Goal: Information Seeking & Learning: Check status

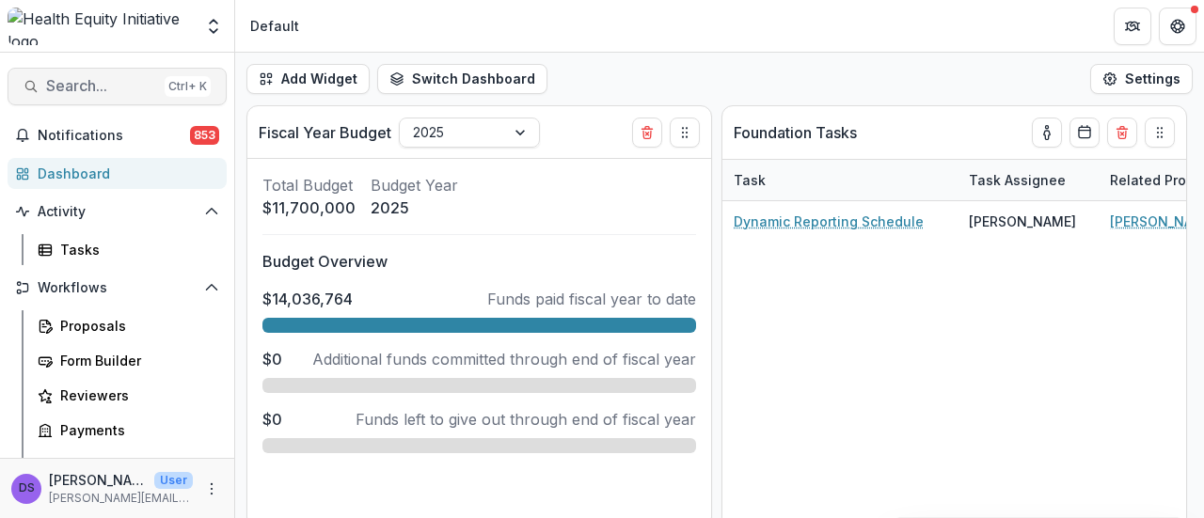
click at [62, 91] on span "Search..." at bounding box center [101, 86] width 111 height 18
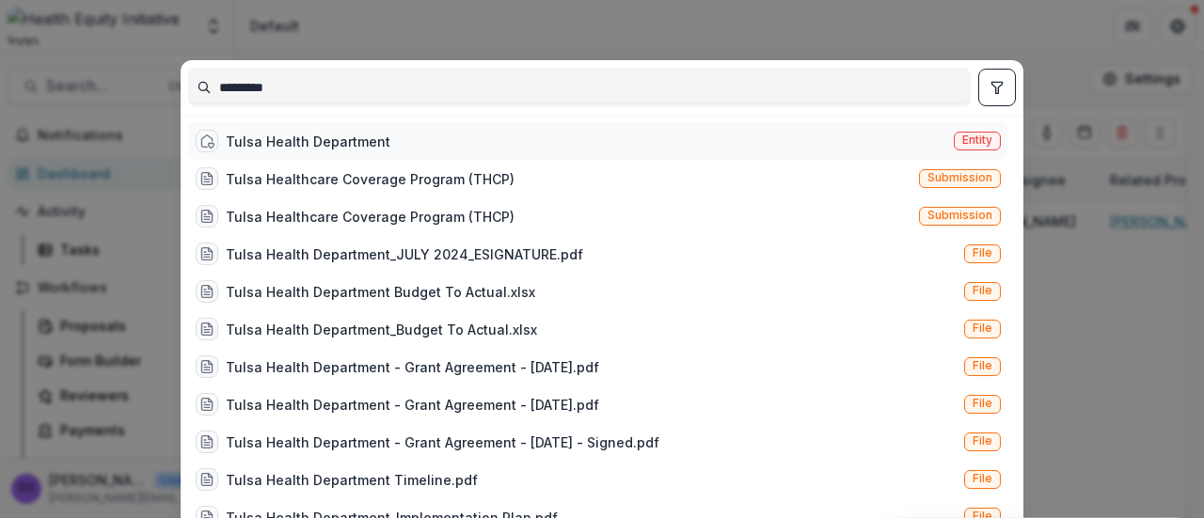
type input "*********"
click at [237, 147] on div "Tulsa Health Department" at bounding box center [308, 142] width 165 height 20
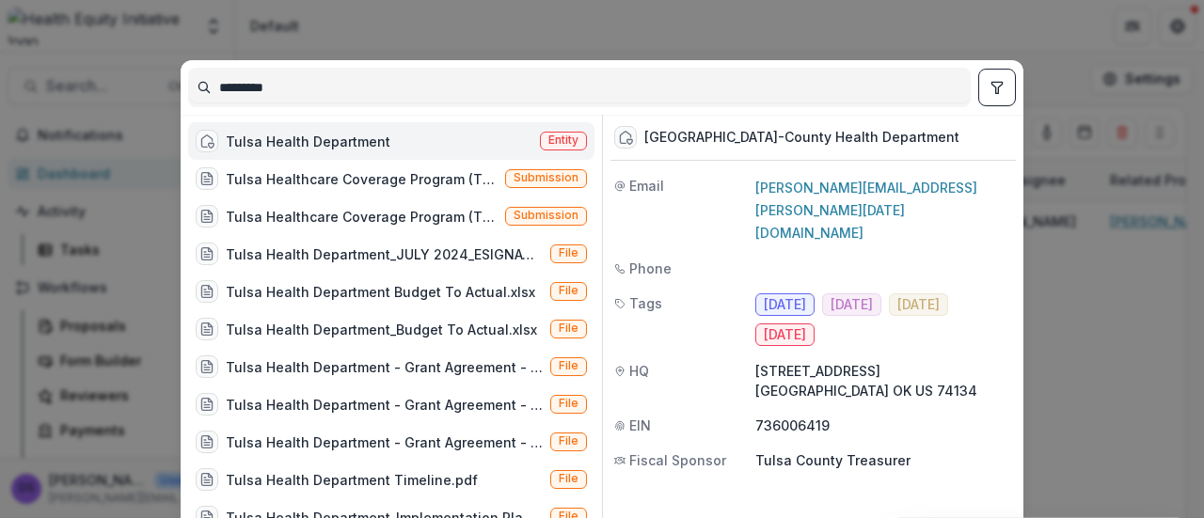
click at [237, 147] on div "Tulsa Health Department" at bounding box center [308, 142] width 165 height 20
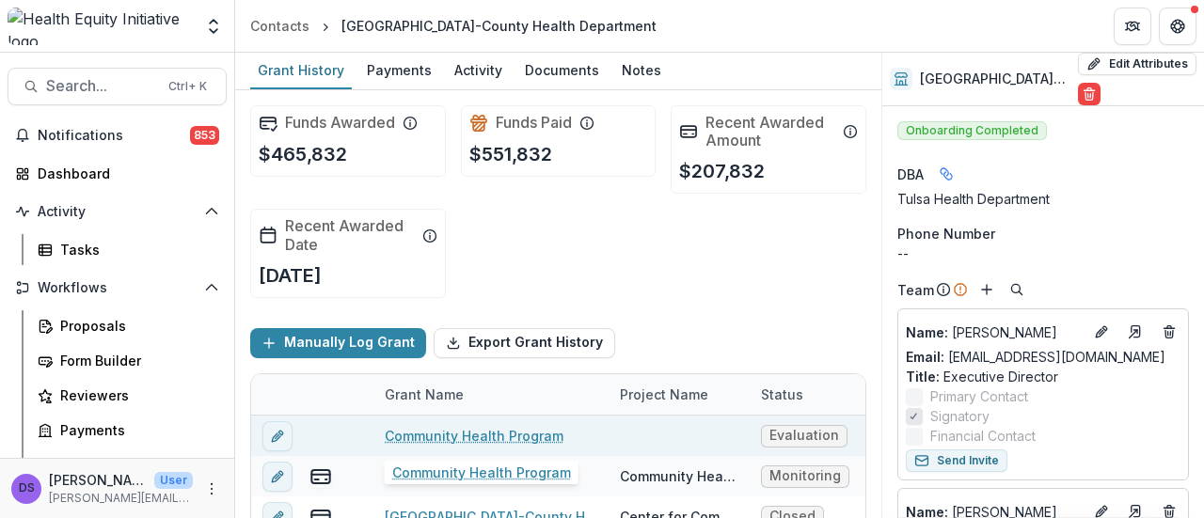
click at [521, 430] on link "Community Health Program" at bounding box center [474, 436] width 179 height 20
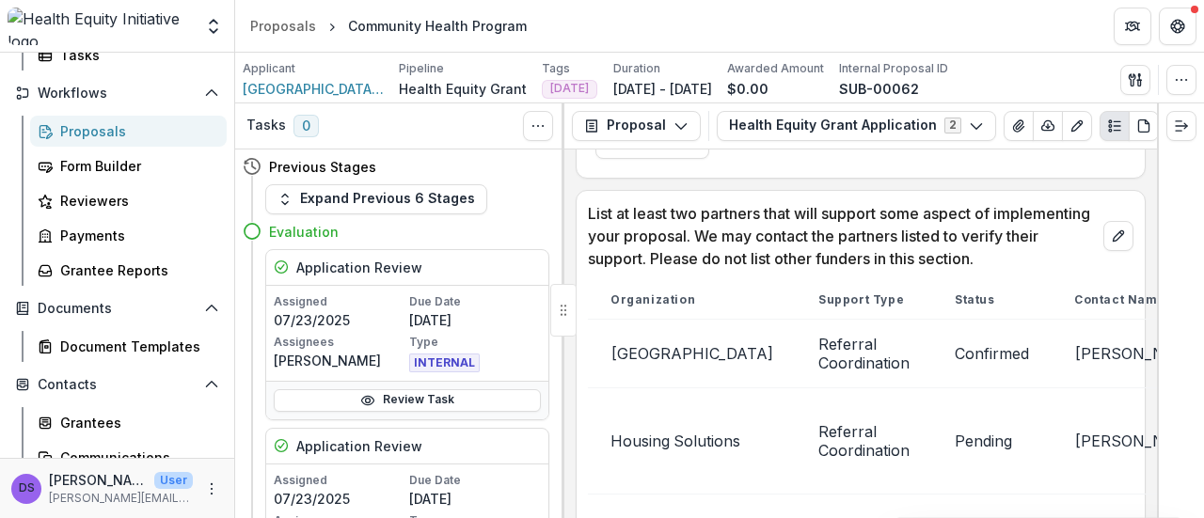
scroll to position [183, 0]
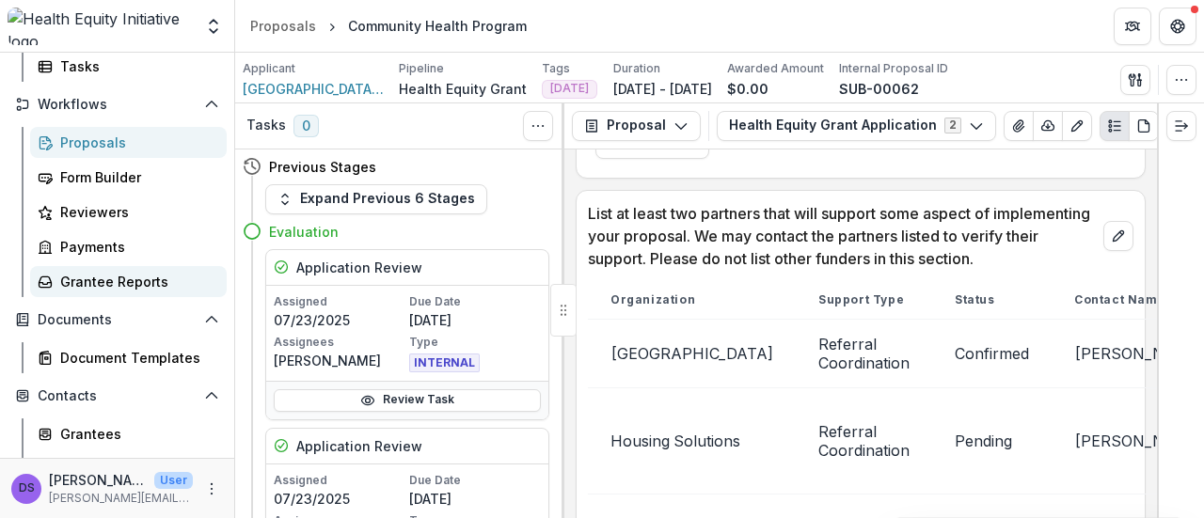
click at [96, 283] on div "Grantee Reports" at bounding box center [135, 282] width 151 height 20
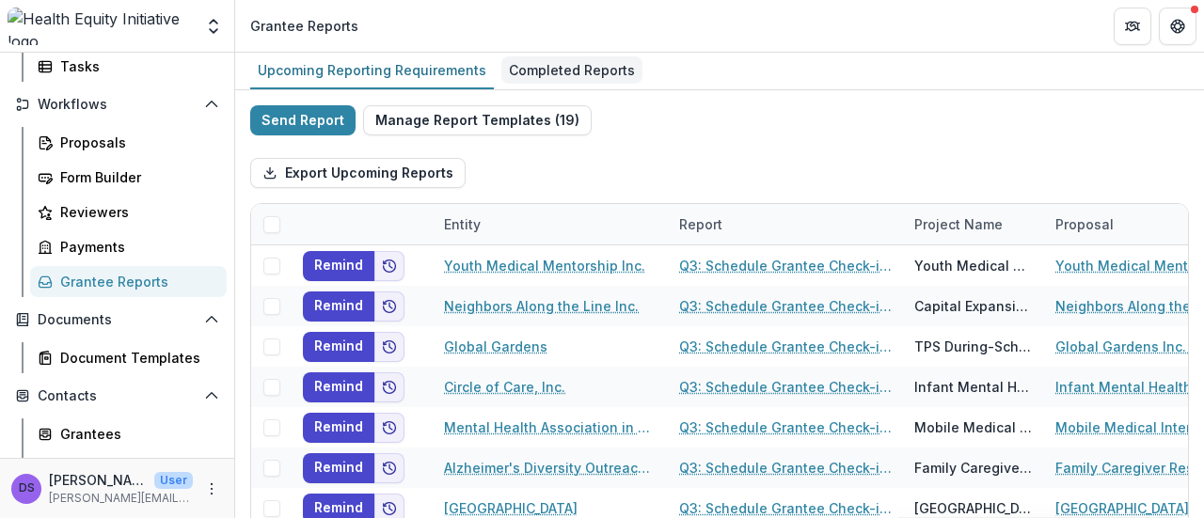
click at [545, 78] on div "Completed Reports" at bounding box center [571, 69] width 141 height 27
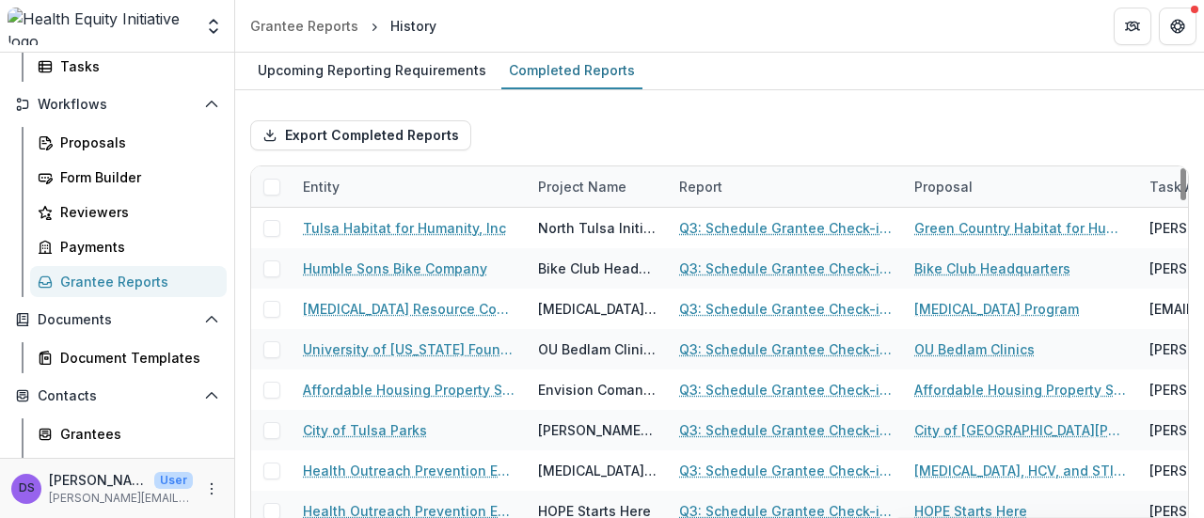
click at [386, 187] on div "Entity" at bounding box center [409, 186] width 235 height 40
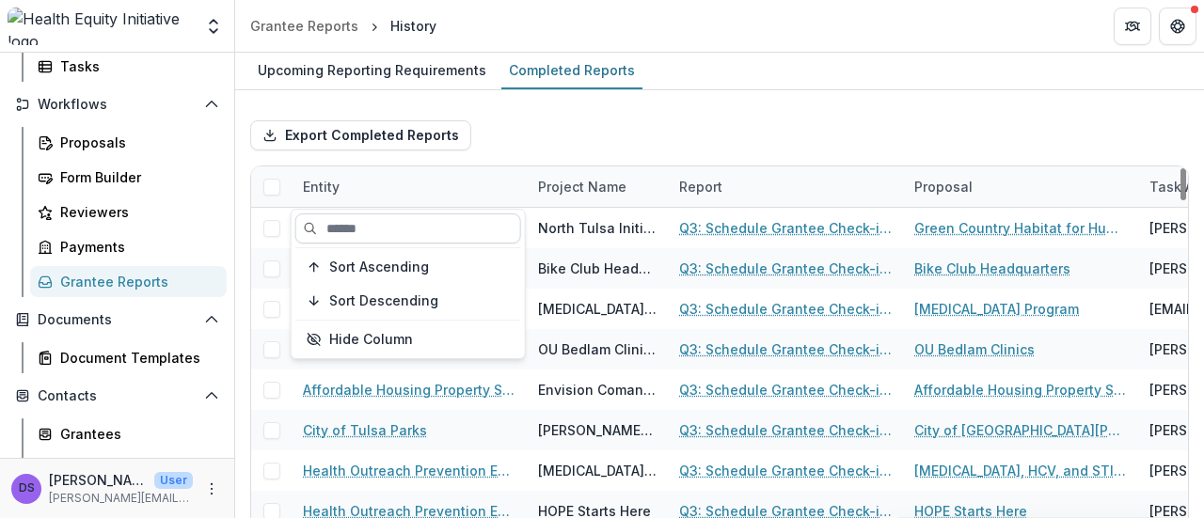
click at [359, 230] on input at bounding box center [408, 228] width 226 height 30
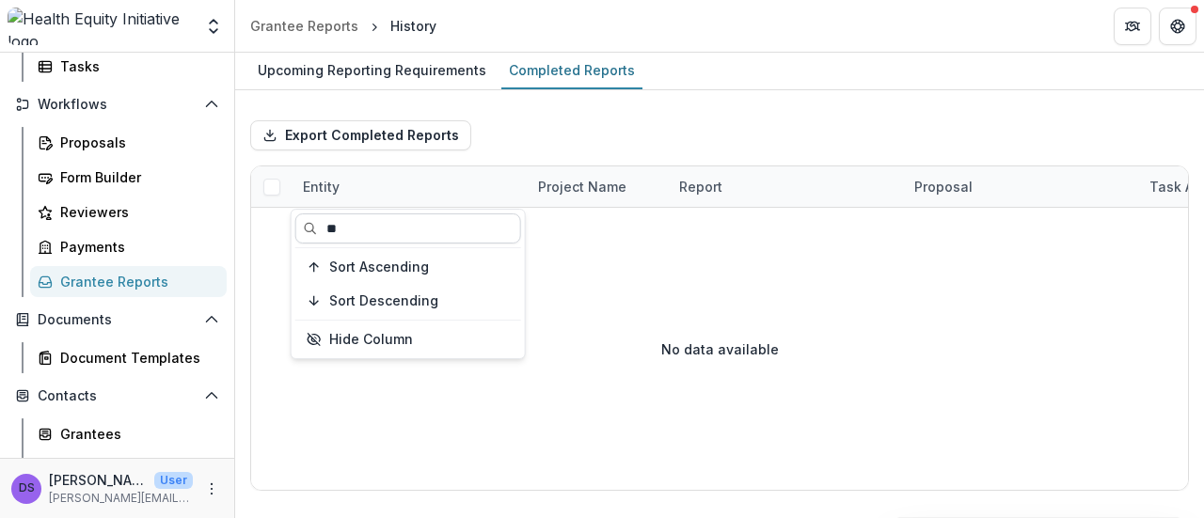
type input "*"
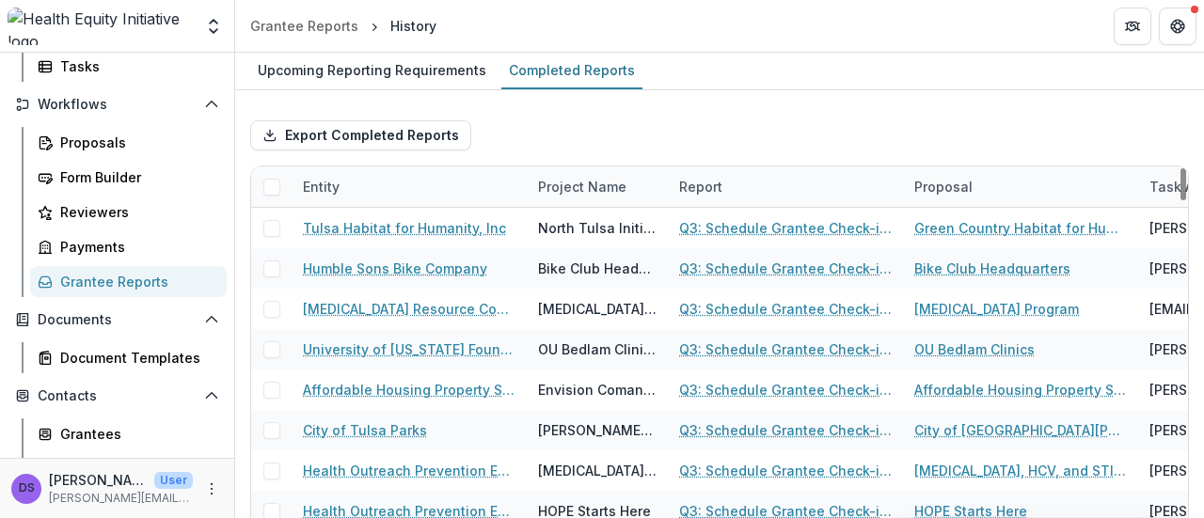
click at [713, 131] on div "Export Completed Reports" at bounding box center [719, 135] width 939 height 60
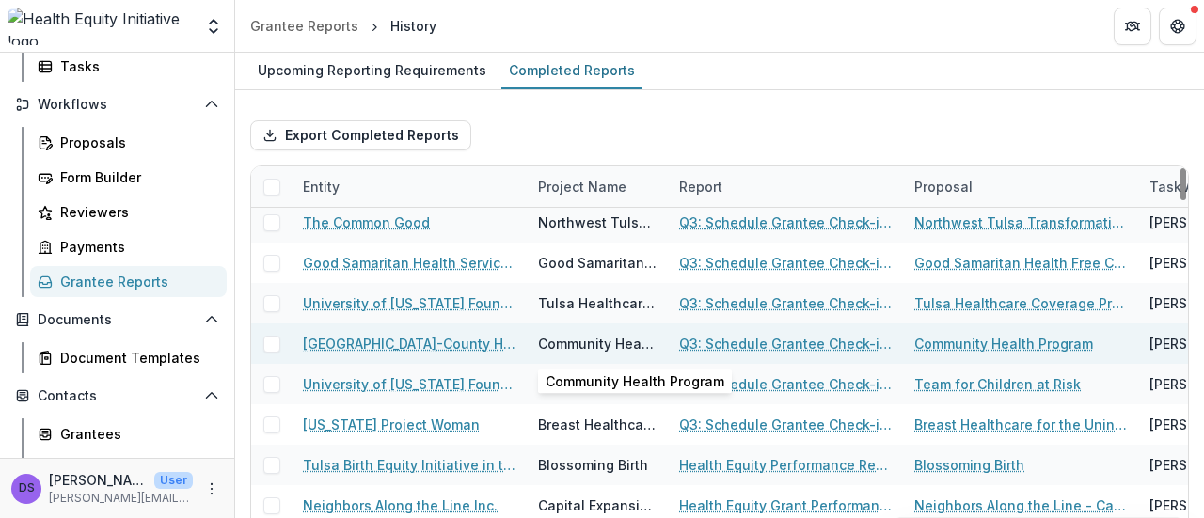
scroll to position [370, 4]
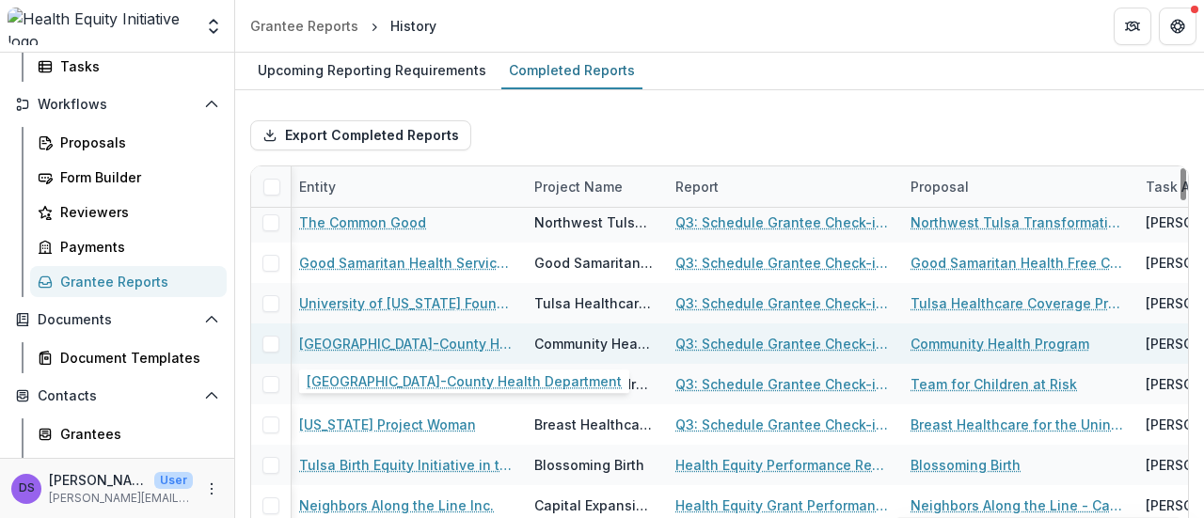
click at [438, 339] on link "[GEOGRAPHIC_DATA]-County Health Department" at bounding box center [405, 344] width 213 height 20
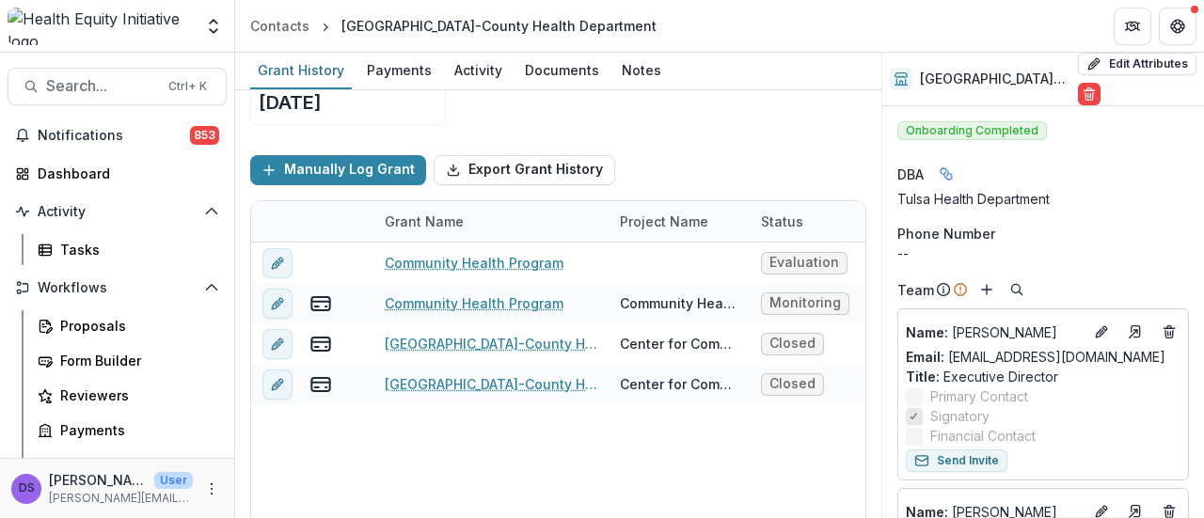
scroll to position [173, 0]
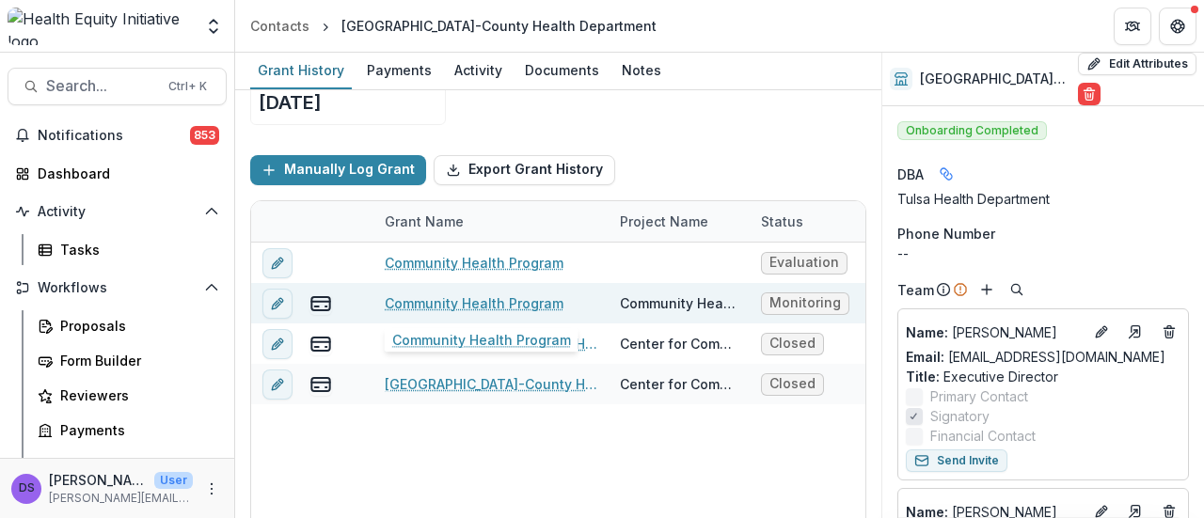
click at [490, 293] on link "Community Health Program" at bounding box center [474, 303] width 179 height 20
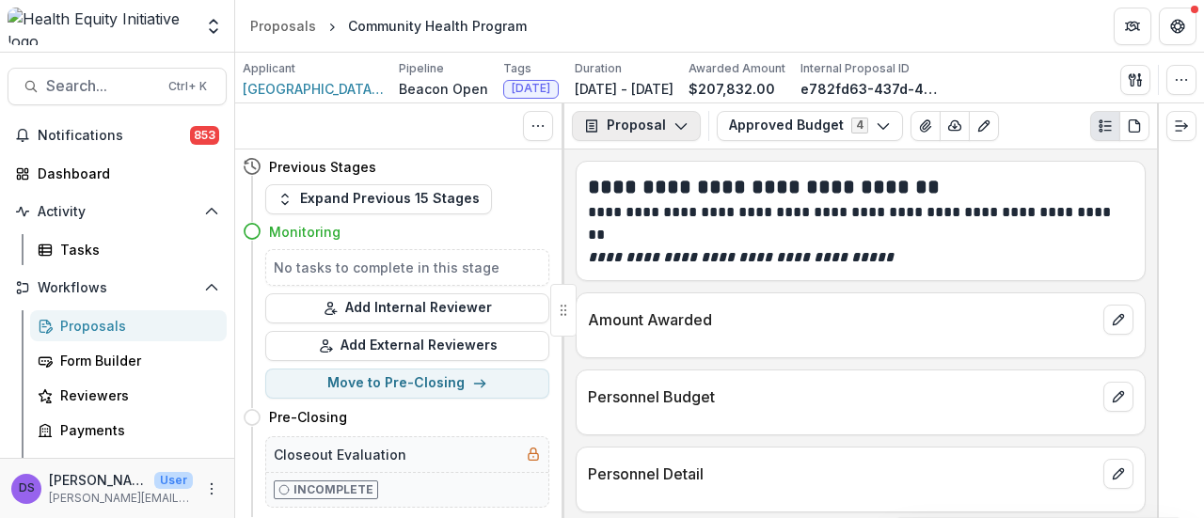
click at [640, 123] on button "Proposal" at bounding box center [636, 126] width 129 height 30
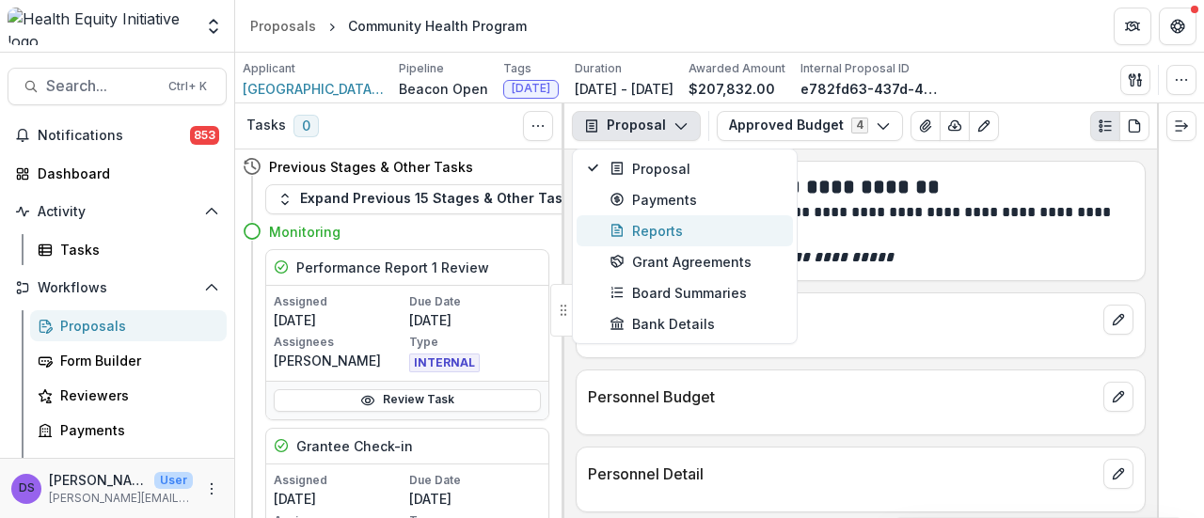
click at [668, 227] on div "Reports" at bounding box center [695, 231] width 172 height 20
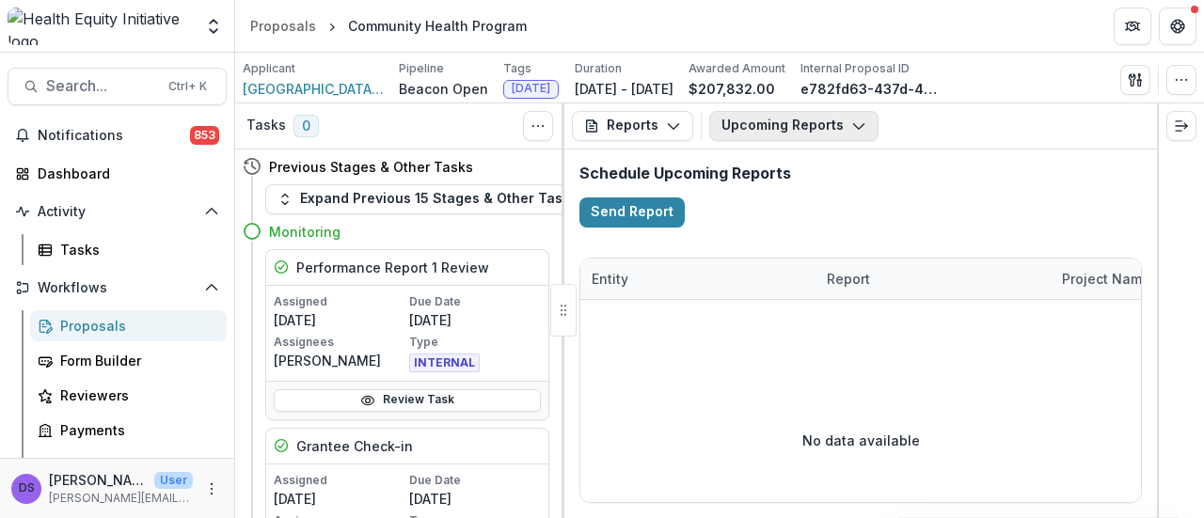
click at [758, 125] on button "Upcoming Reports" at bounding box center [793, 126] width 169 height 30
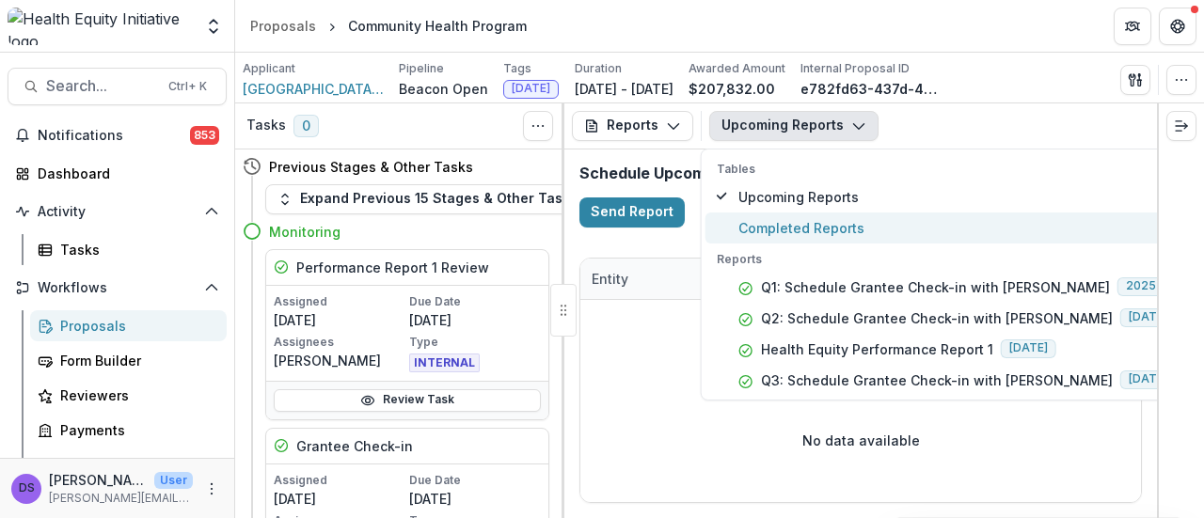
click at [779, 231] on span "Completed Reports" at bounding box center [969, 228] width 462 height 20
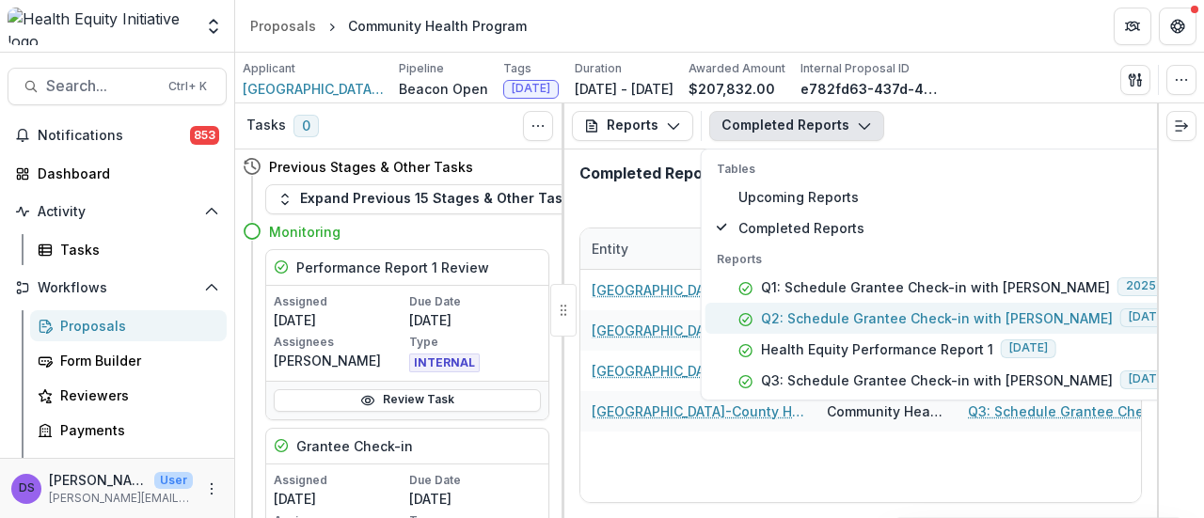
click at [826, 315] on p "Q2: Schedule Grantee Check-in with [PERSON_NAME]" at bounding box center [937, 318] width 352 height 20
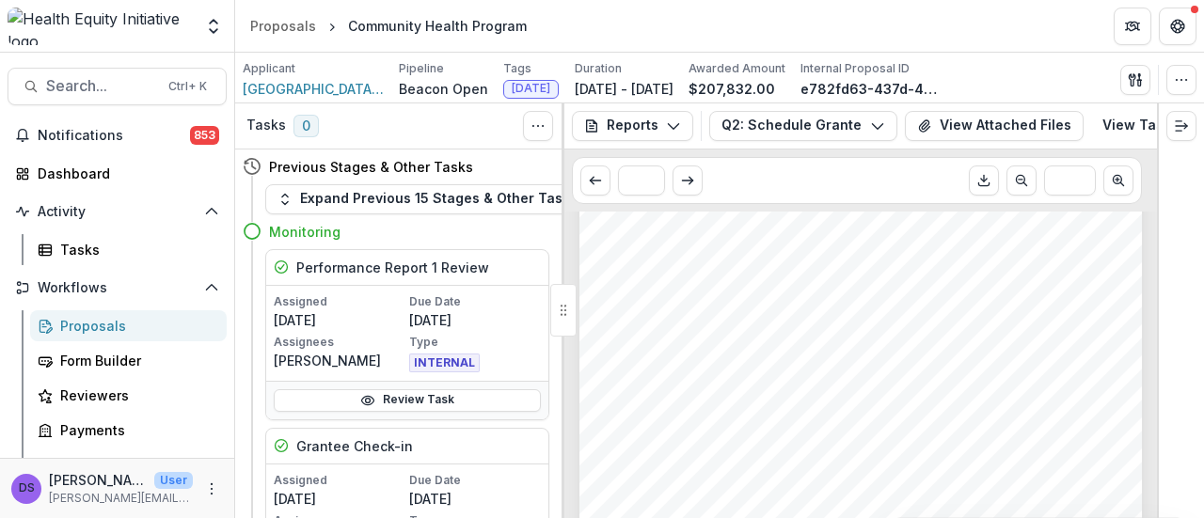
scroll to position [438, 0]
click at [823, 123] on button "Q2: Schedule Grantee Check-in with [PERSON_NAME]" at bounding box center [803, 126] width 188 height 30
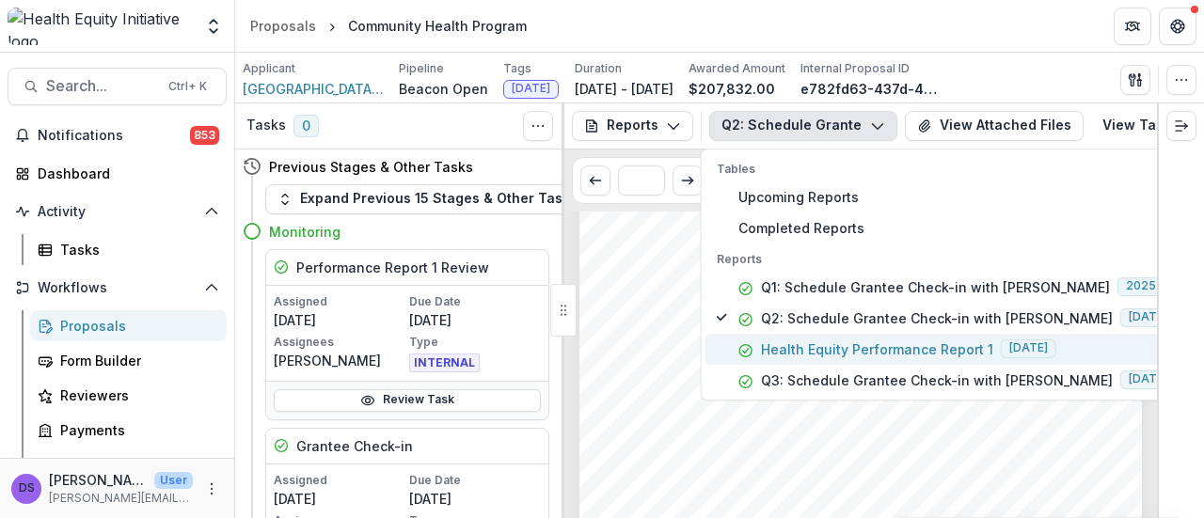
click at [828, 346] on p "Health Equity Performance Report 1" at bounding box center [877, 349] width 232 height 20
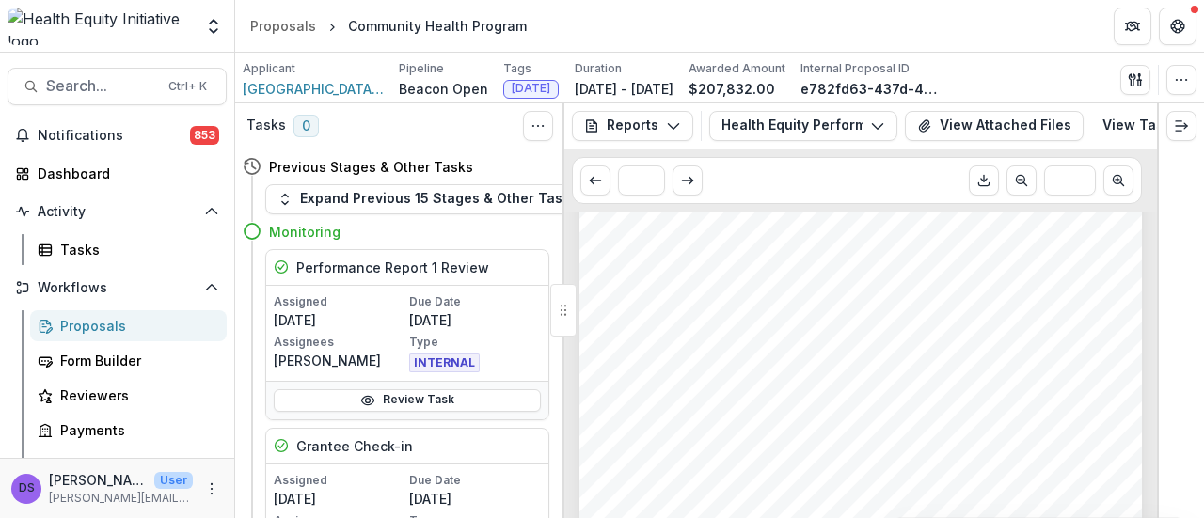
scroll to position [383, 0]
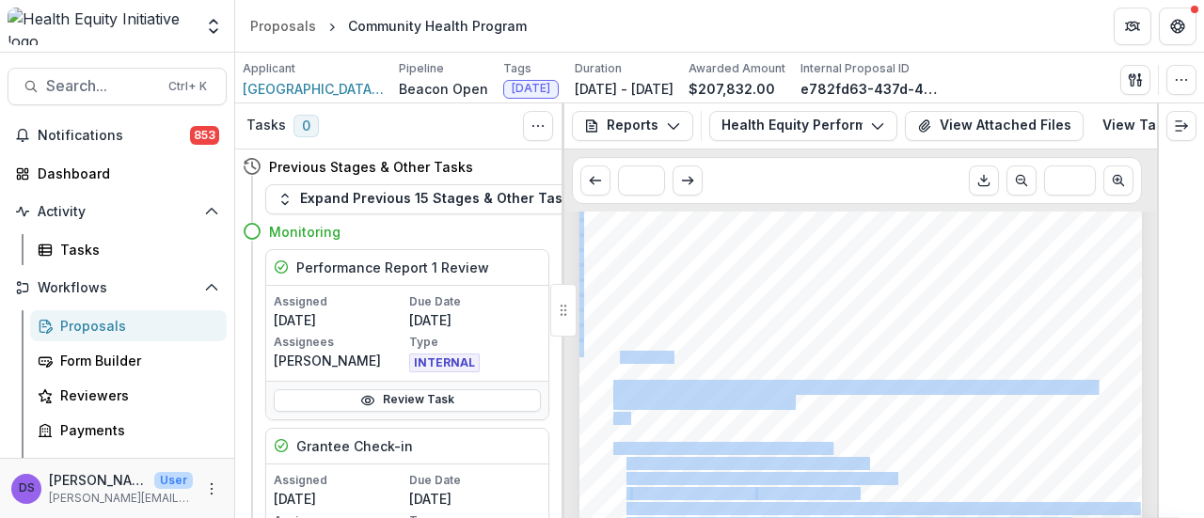
drag, startPoint x: 671, startPoint y: 361, endPoint x: 615, endPoint y: 362, distance: 56.4
click at [615, 362] on div "1. 2. 3. Submission Responses 1st Performance Report [DATE] St. [PERSON_NAME] H…" at bounding box center [860, 227] width 562 height 796
click at [615, 362] on span "$17,211.00" at bounding box center [641, 357] width 57 height 11
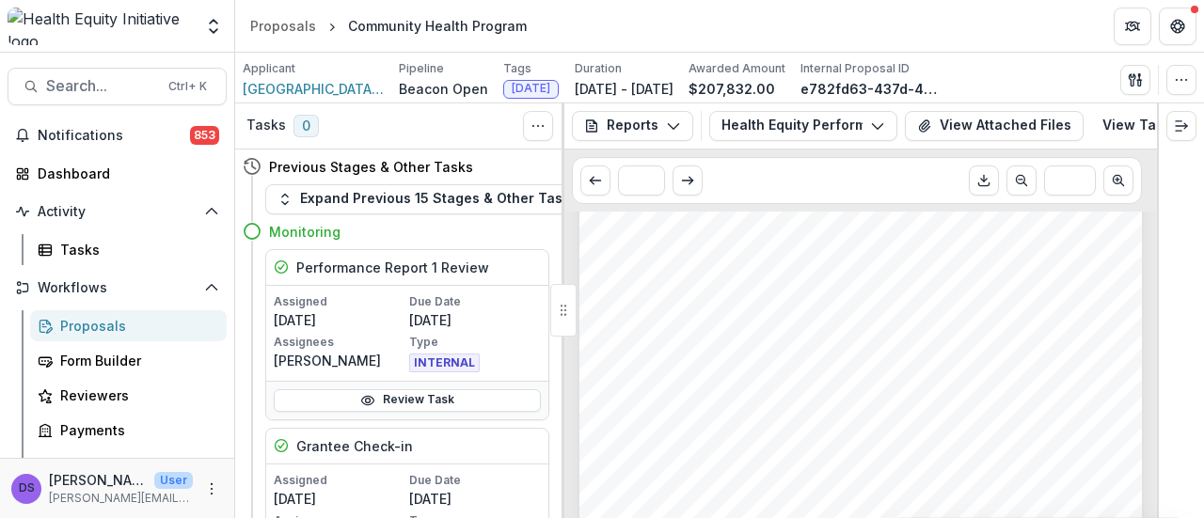
scroll to position [0, 0]
click at [836, 119] on button "Health Equity Performance Report 1" at bounding box center [803, 126] width 188 height 30
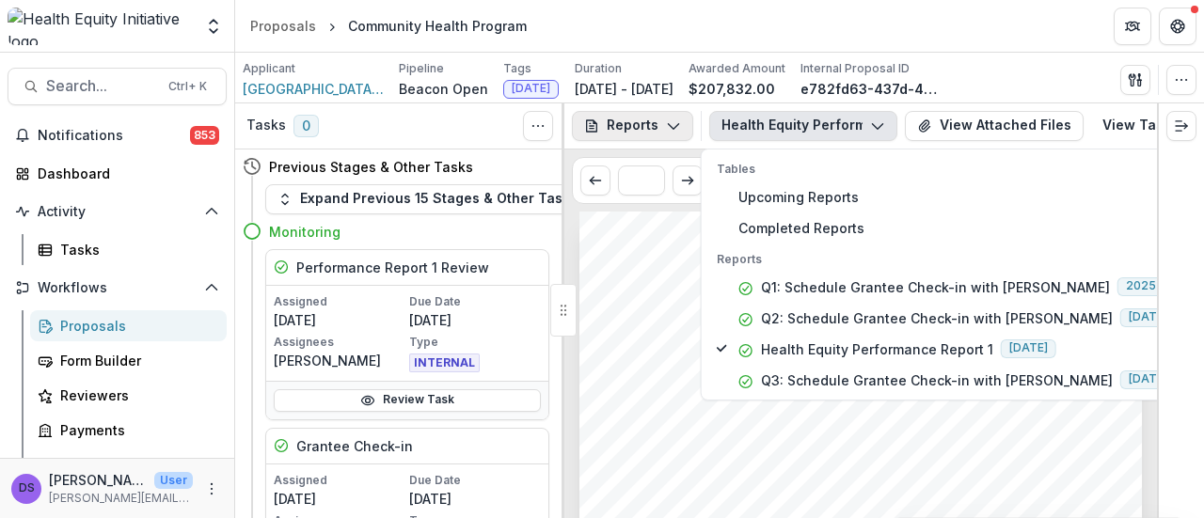
click at [655, 122] on button "Reports" at bounding box center [632, 126] width 121 height 30
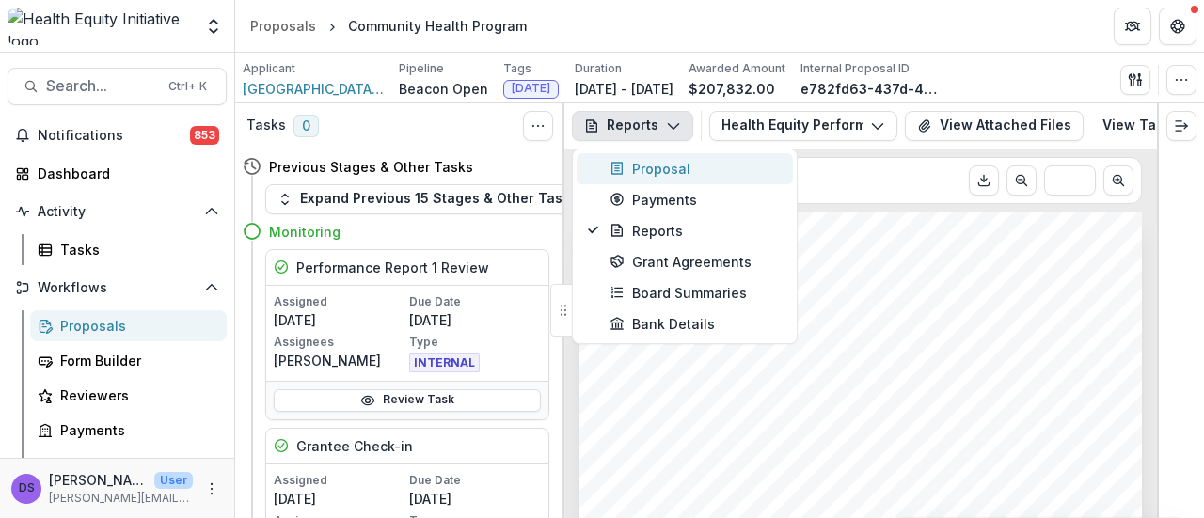
click at [726, 170] on div "Proposal" at bounding box center [695, 169] width 172 height 20
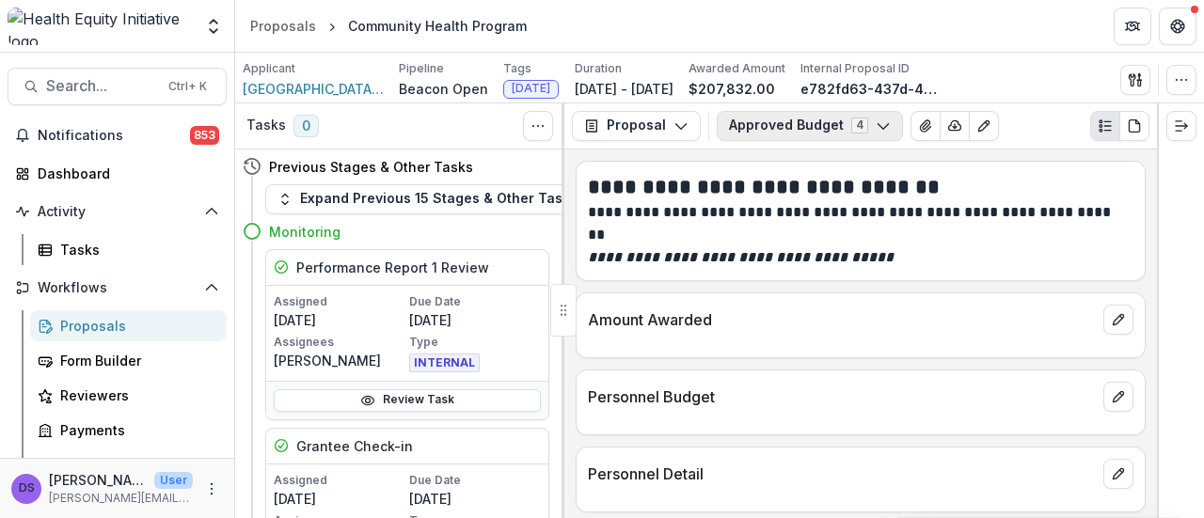
click at [787, 122] on button "Approved Budget 4" at bounding box center [810, 126] width 186 height 30
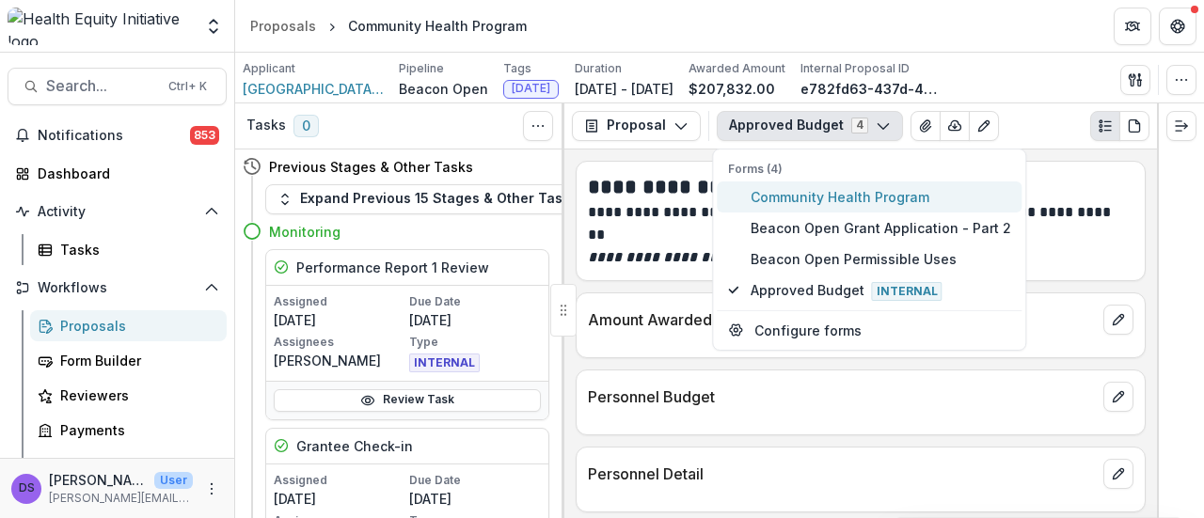
click at [778, 201] on span "Community Health Program" at bounding box center [880, 197] width 260 height 20
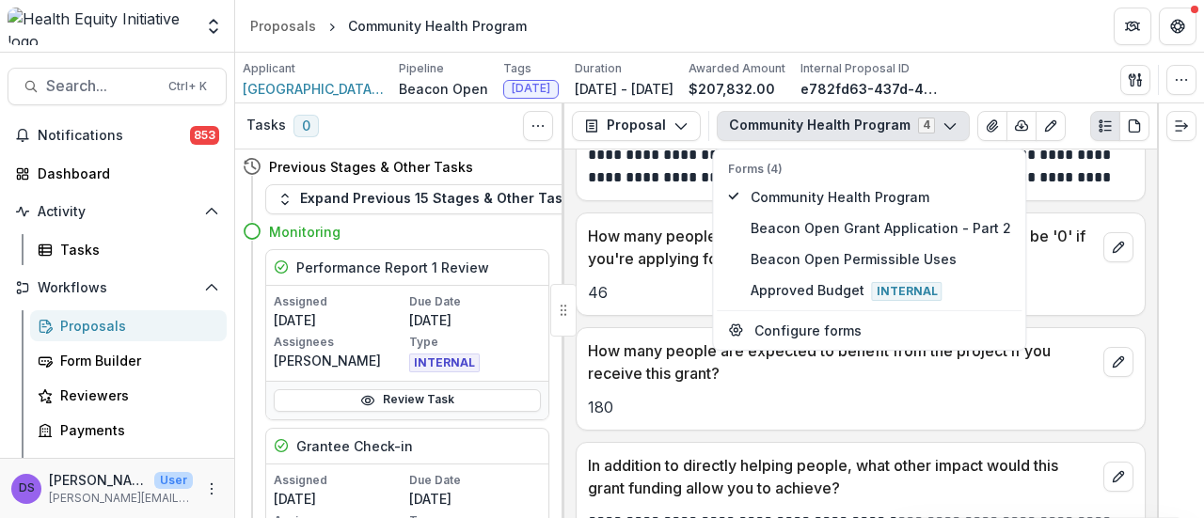
scroll to position [7352, 0]
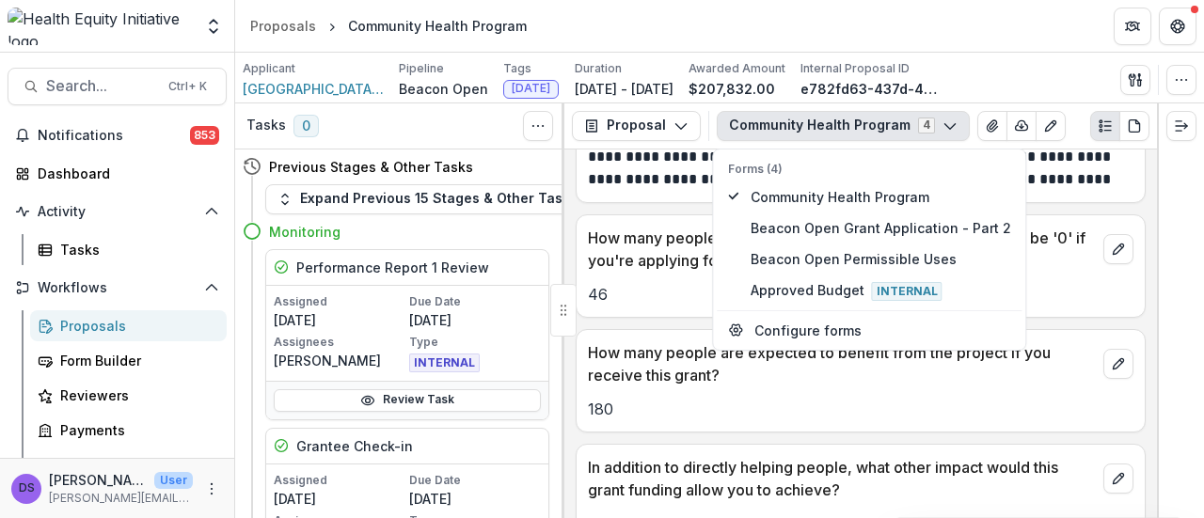
click at [648, 360] on p "How many people are expected to benefit from the project if you receive this gr…" at bounding box center [842, 363] width 508 height 45
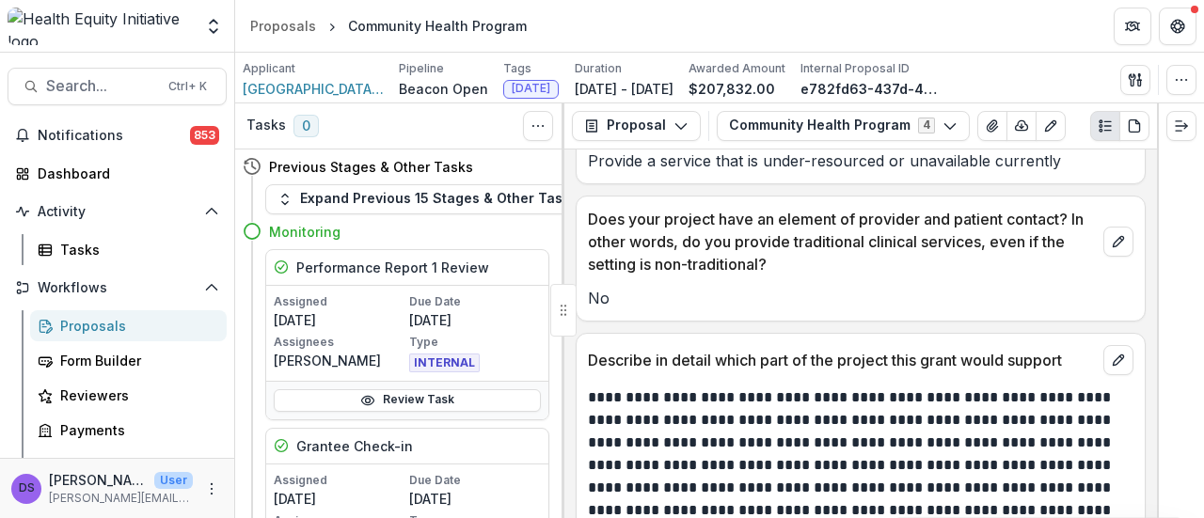
scroll to position [6862, 0]
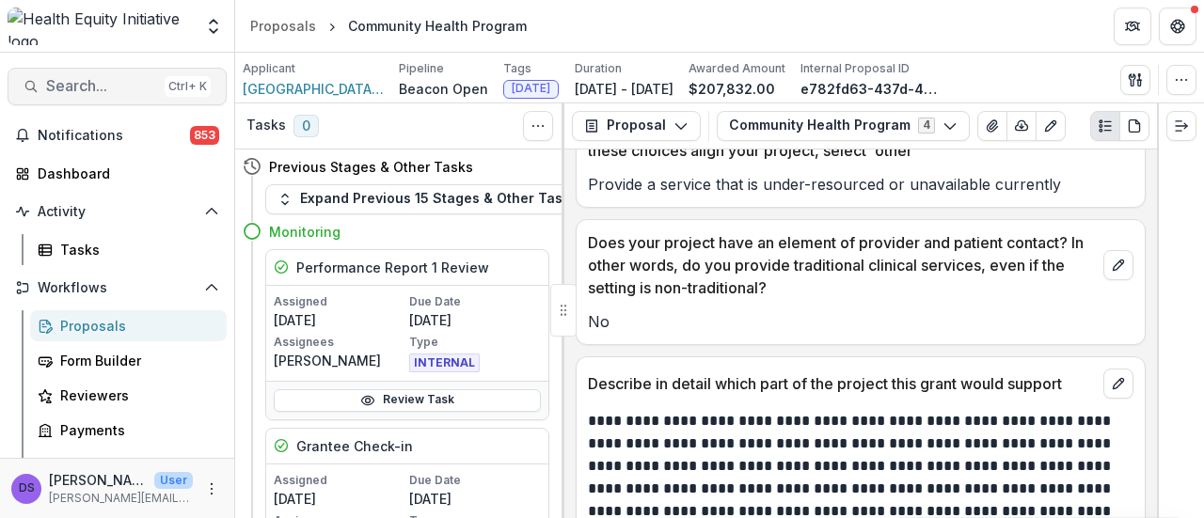
click at [71, 84] on span "Search..." at bounding box center [101, 86] width 111 height 18
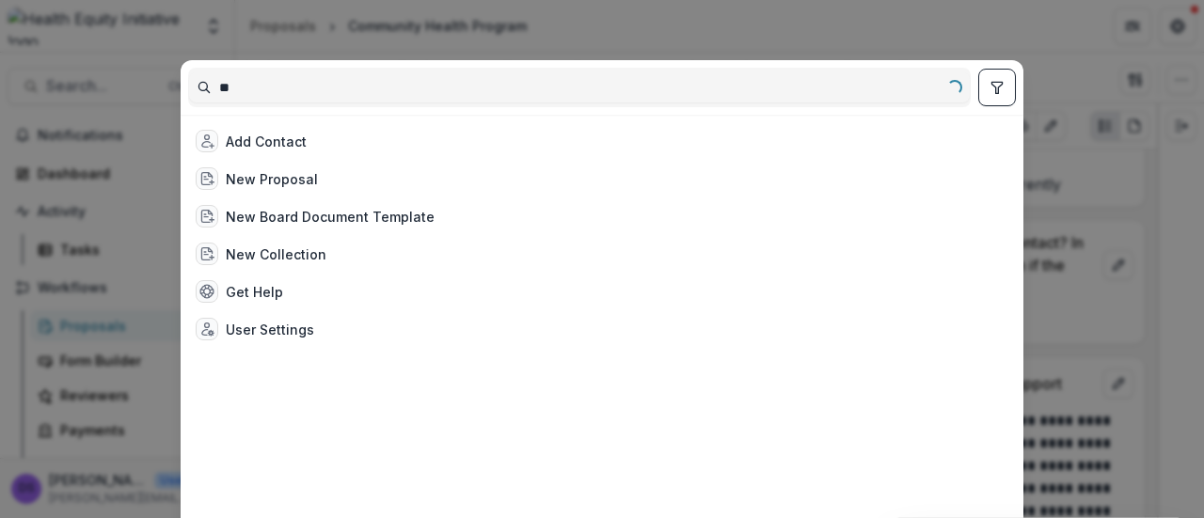
type input "*"
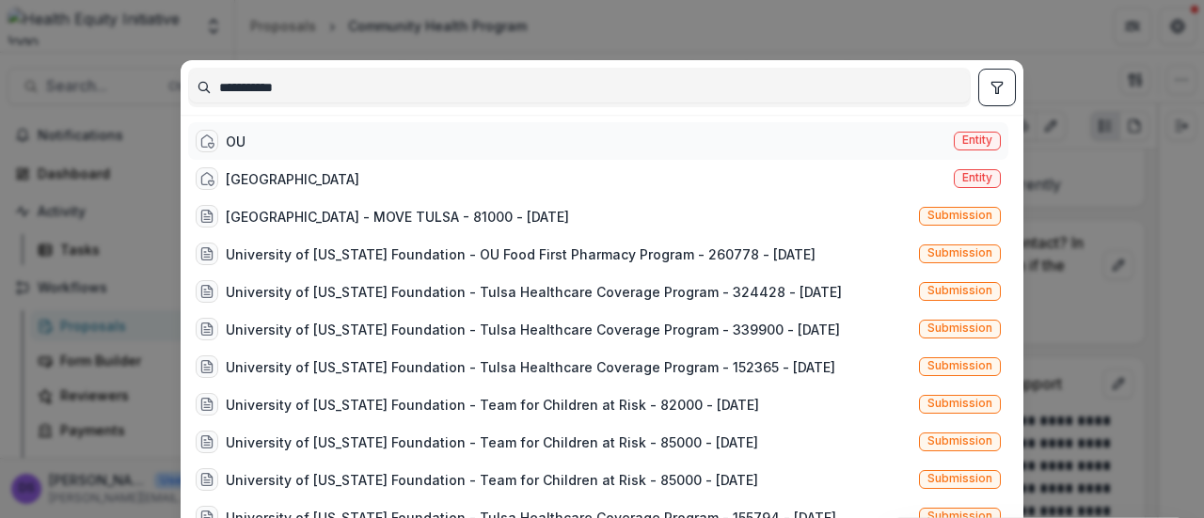
type input "**********"
click at [267, 132] on div "OU Entity" at bounding box center [598, 141] width 820 height 38
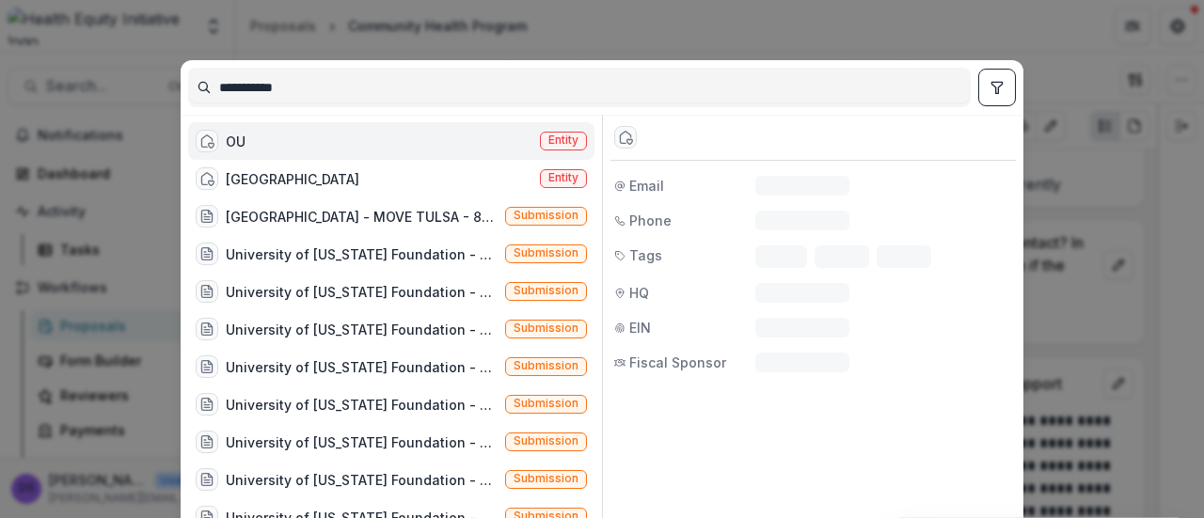
click at [267, 132] on div "OU Entity" at bounding box center [391, 141] width 406 height 38
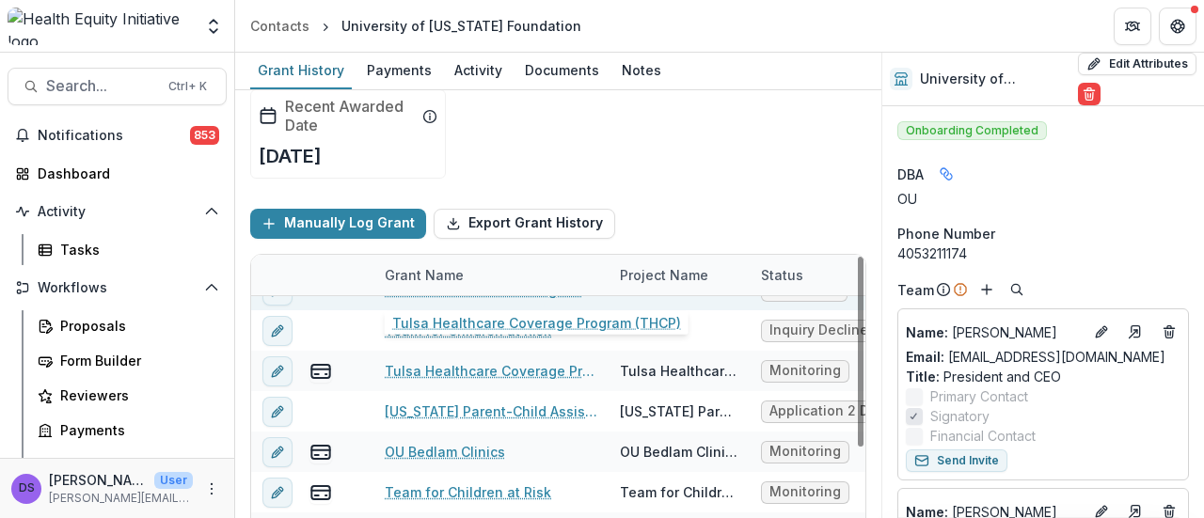
scroll to position [69, 0]
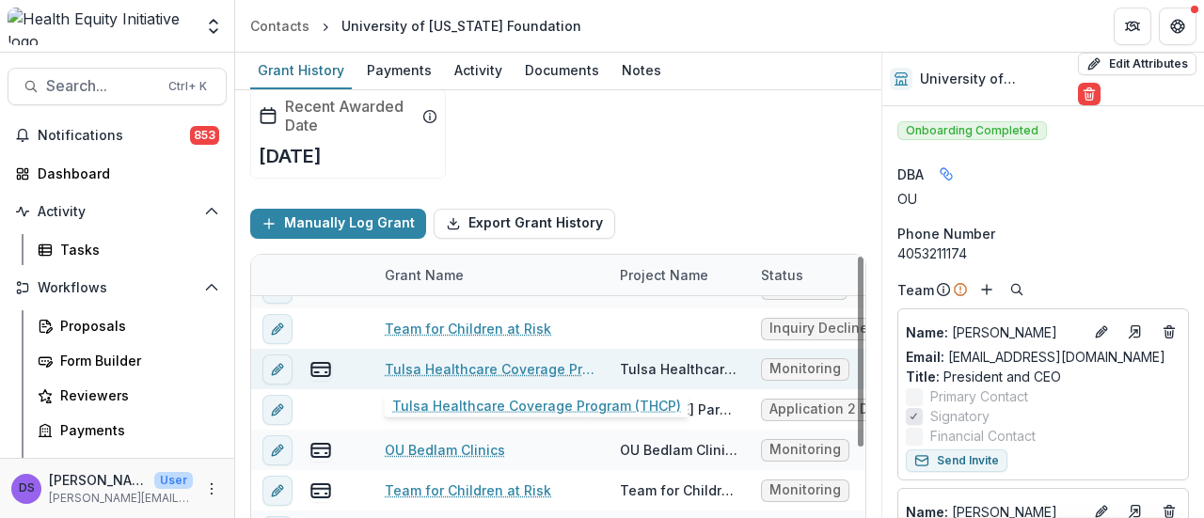
click at [493, 371] on link "Tulsa Healthcare Coverage Program (THCP)" at bounding box center [491, 369] width 213 height 20
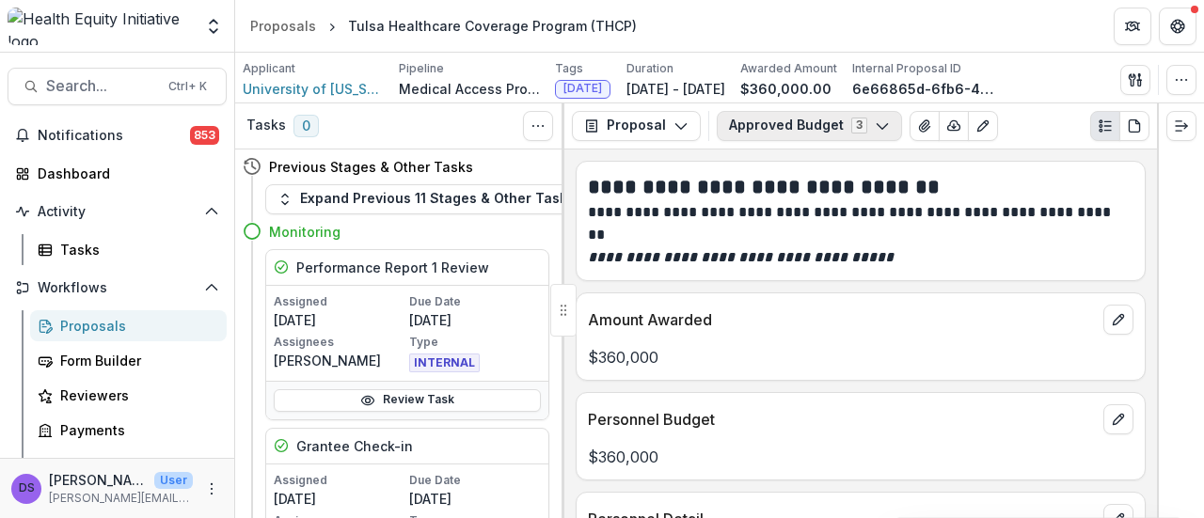
click at [800, 124] on button "Approved Budget 3" at bounding box center [809, 126] width 185 height 30
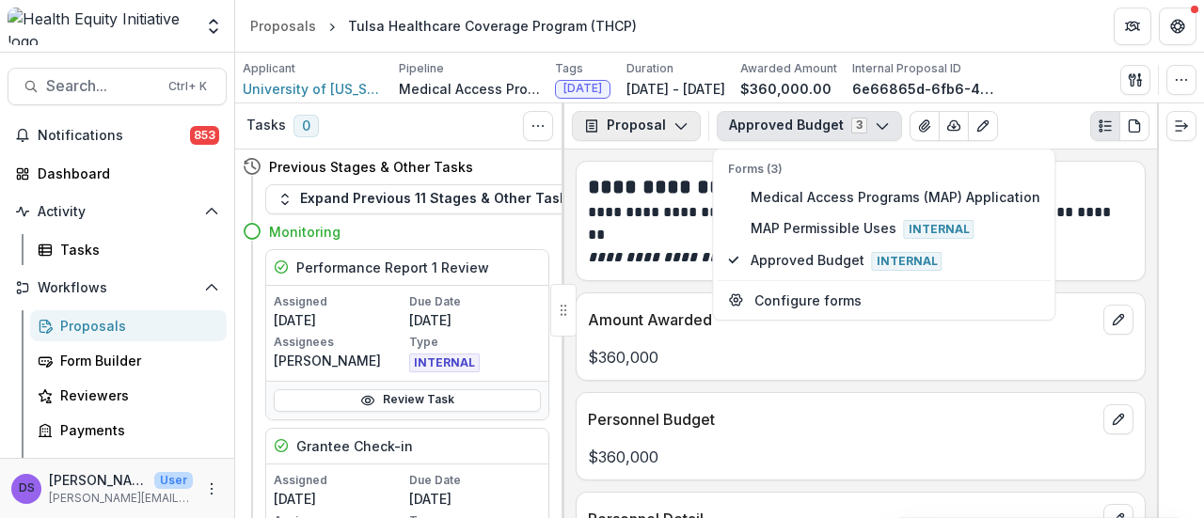
click at [666, 121] on button "Proposal" at bounding box center [636, 126] width 129 height 30
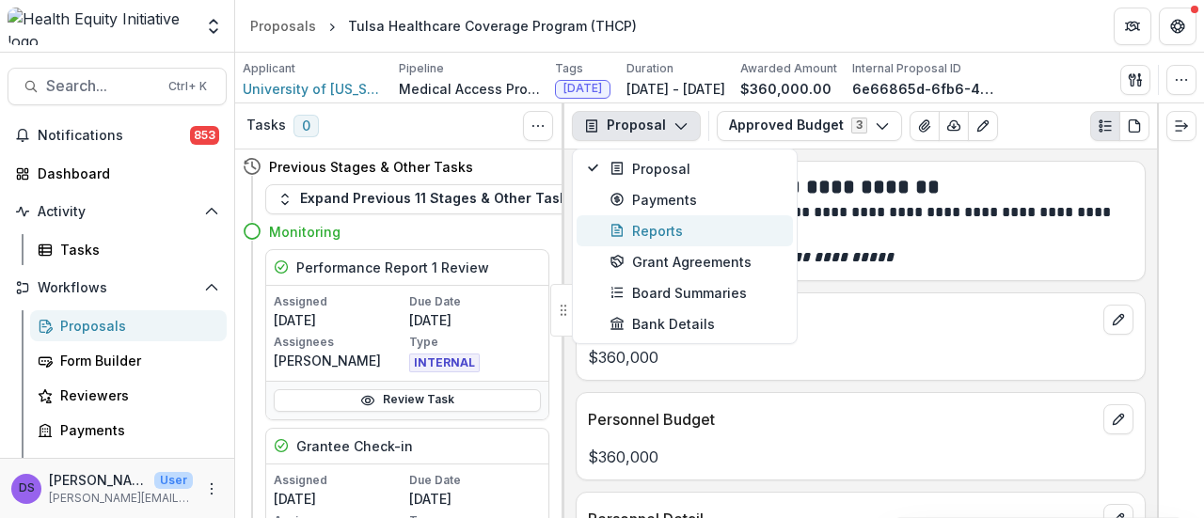
click at [712, 222] on div "Reports" at bounding box center [695, 231] width 172 height 20
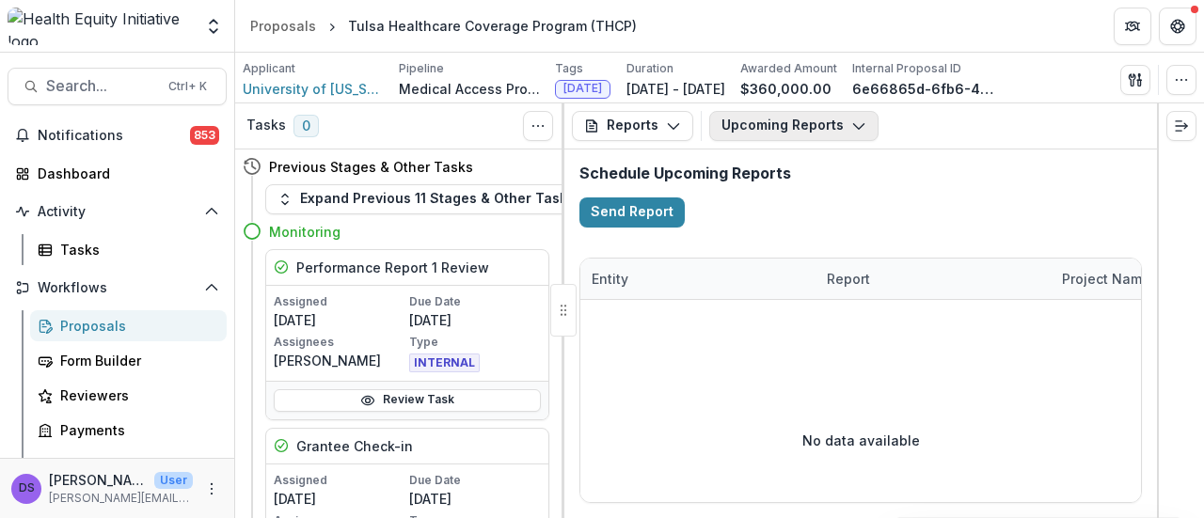
click at [783, 127] on button "Upcoming Reports" at bounding box center [793, 126] width 169 height 30
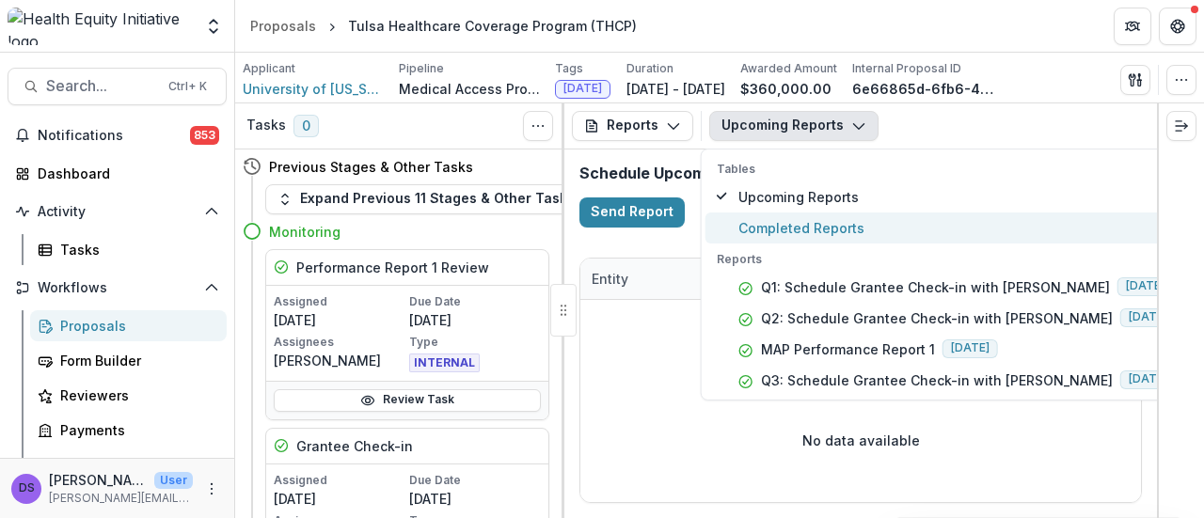
click at [796, 230] on span "Completed Reports" at bounding box center [956, 228] width 437 height 20
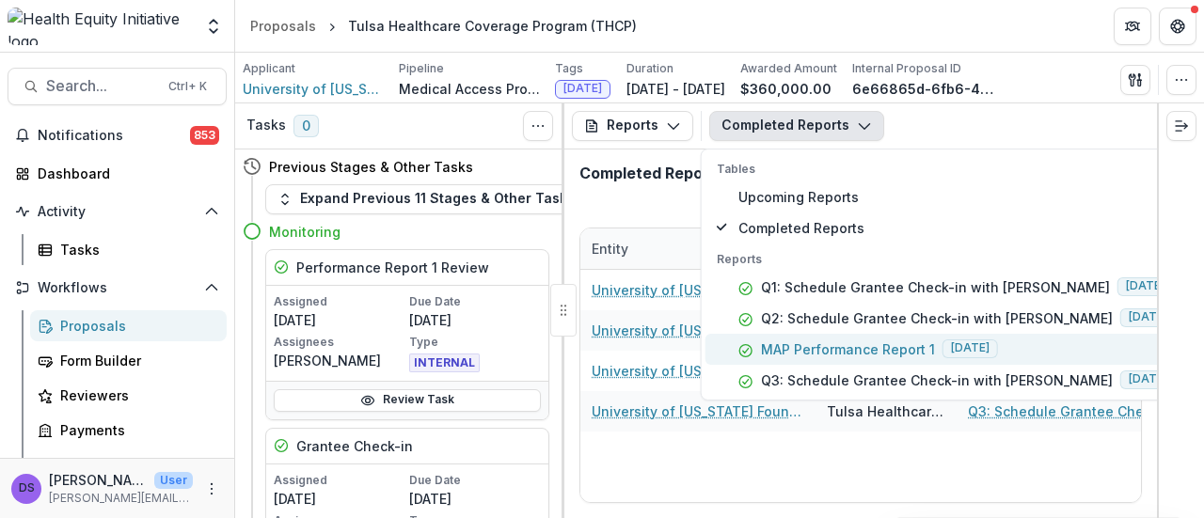
click at [864, 347] on p "MAP Performance Report 1" at bounding box center [848, 349] width 174 height 20
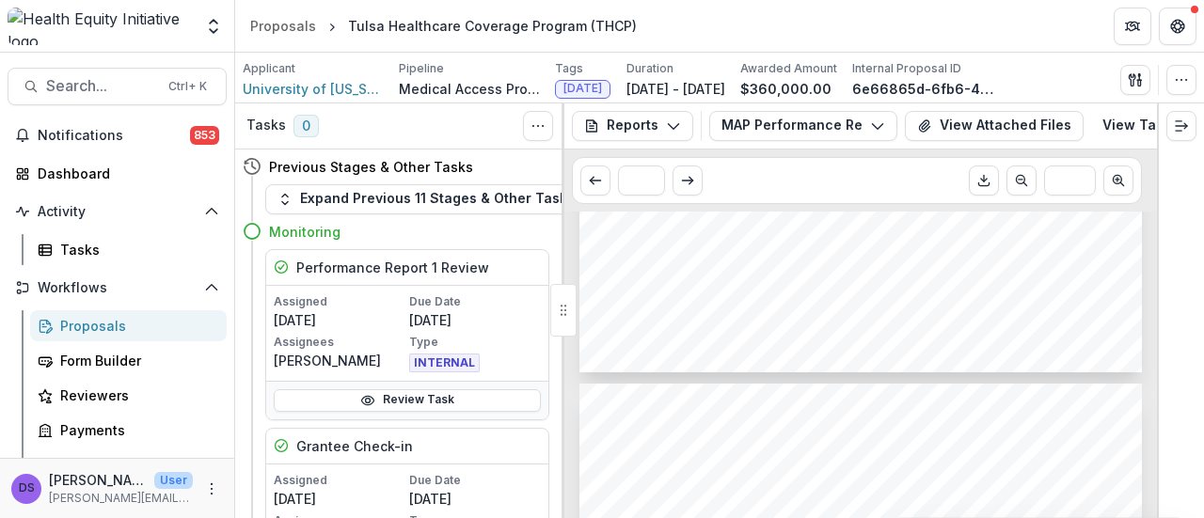
scroll to position [636, 0]
